Goal: Check status: Check status

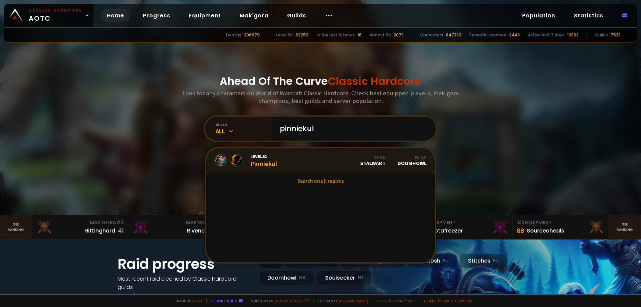
type input "pinniekul"
click at [270, 158] on span "Level 51" at bounding box center [263, 156] width 27 height 6
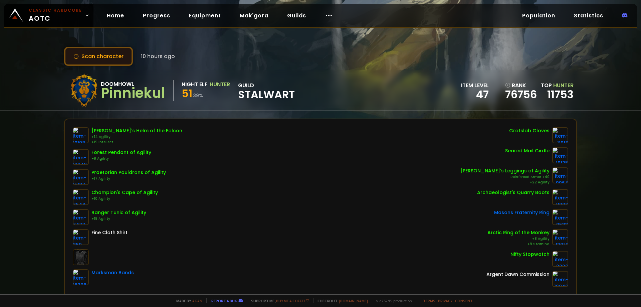
click at [104, 59] on button "Scan character" at bounding box center [98, 56] width 69 height 19
